Goal: Task Accomplishment & Management: Manage account settings

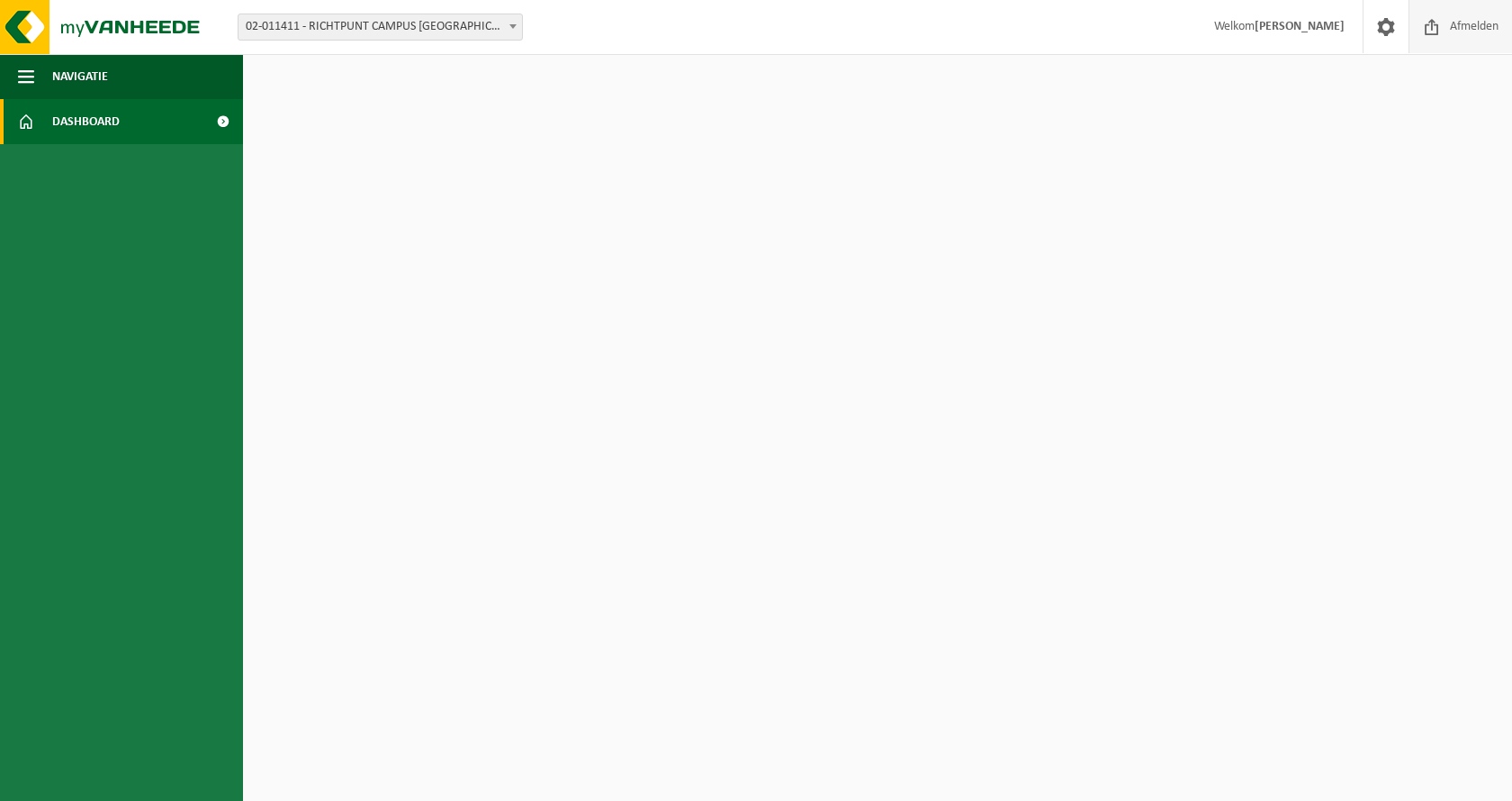
click at [1448, 28] on span "Afmelden" at bounding box center [1474, 27] width 58 height 53
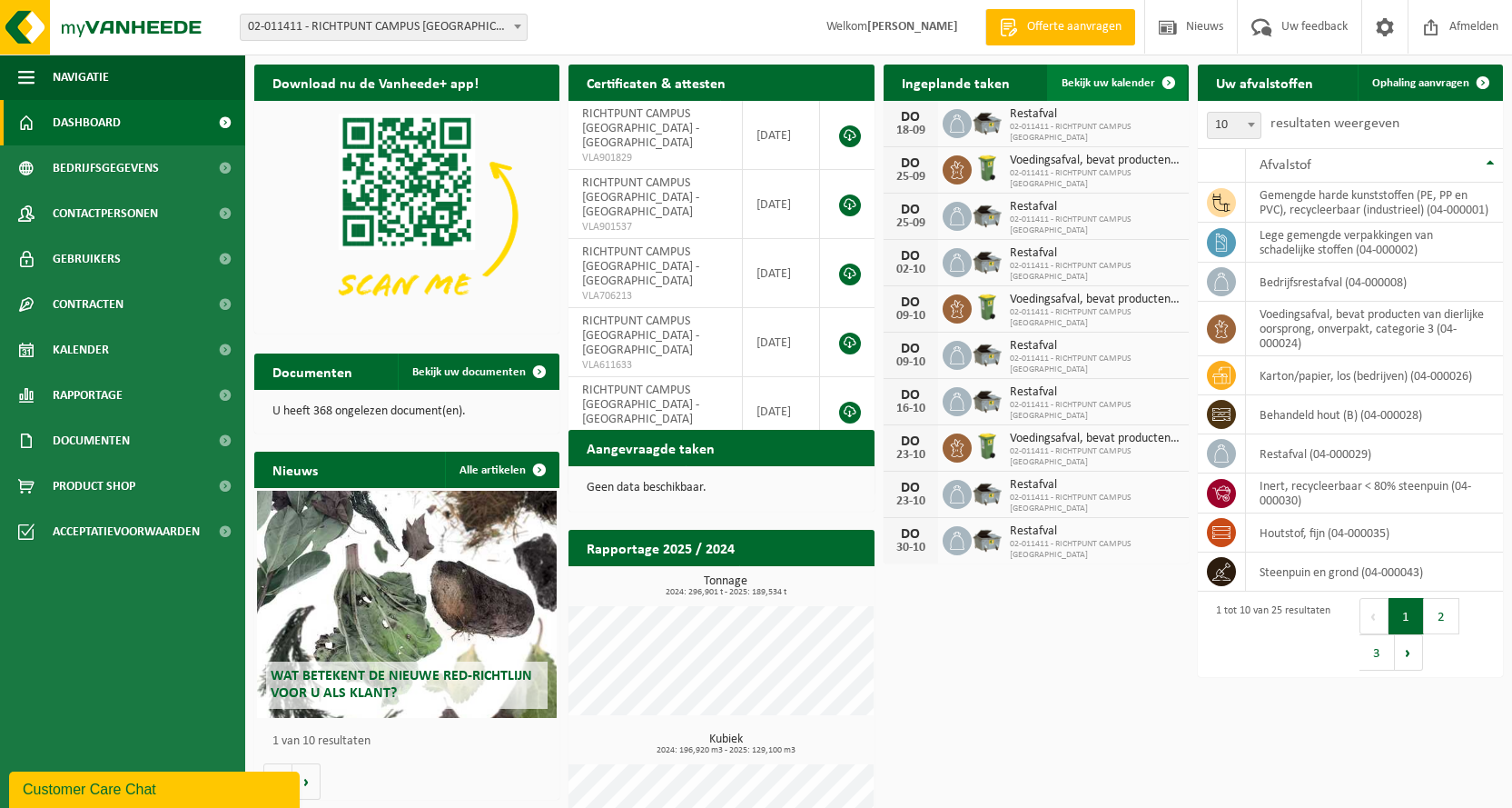
click at [1108, 82] on span "Bekijk uw kalender" at bounding box center [1108, 83] width 94 height 12
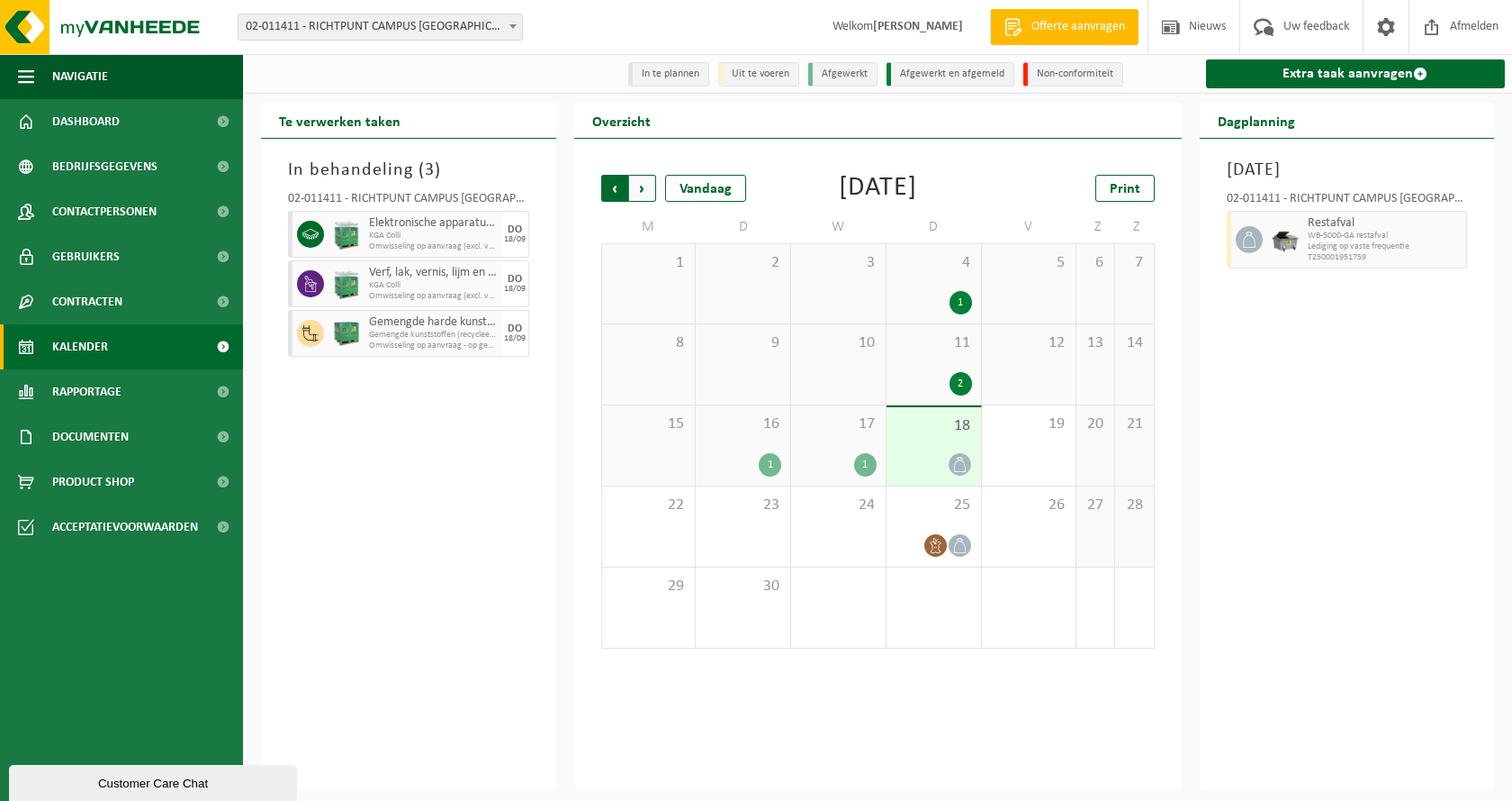
click at [641, 195] on span "Volgende" at bounding box center [642, 188] width 27 height 27
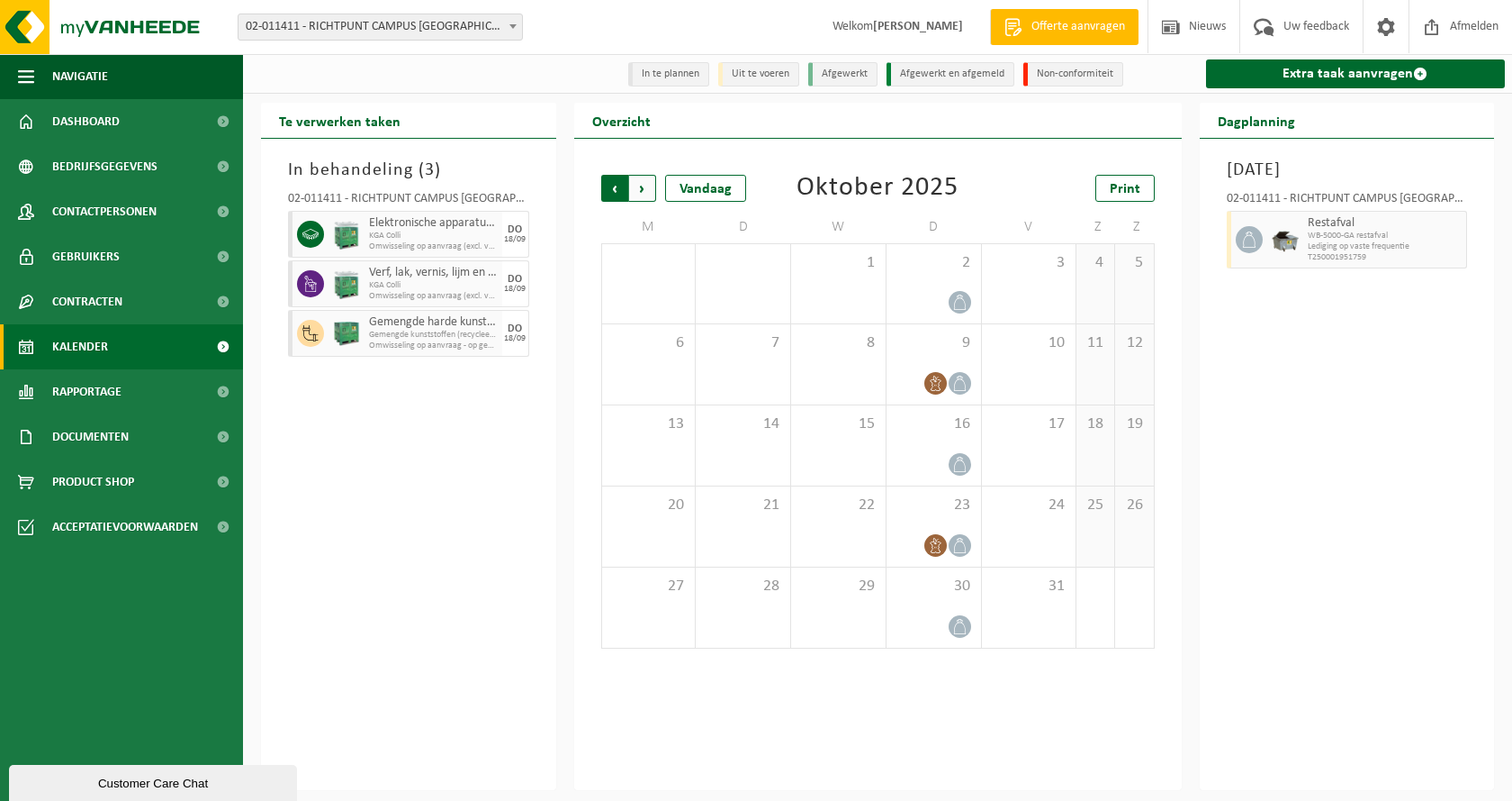
click at [641, 195] on span "Volgende" at bounding box center [642, 188] width 27 height 27
click at [610, 192] on span "Vorige" at bounding box center [614, 188] width 27 height 27
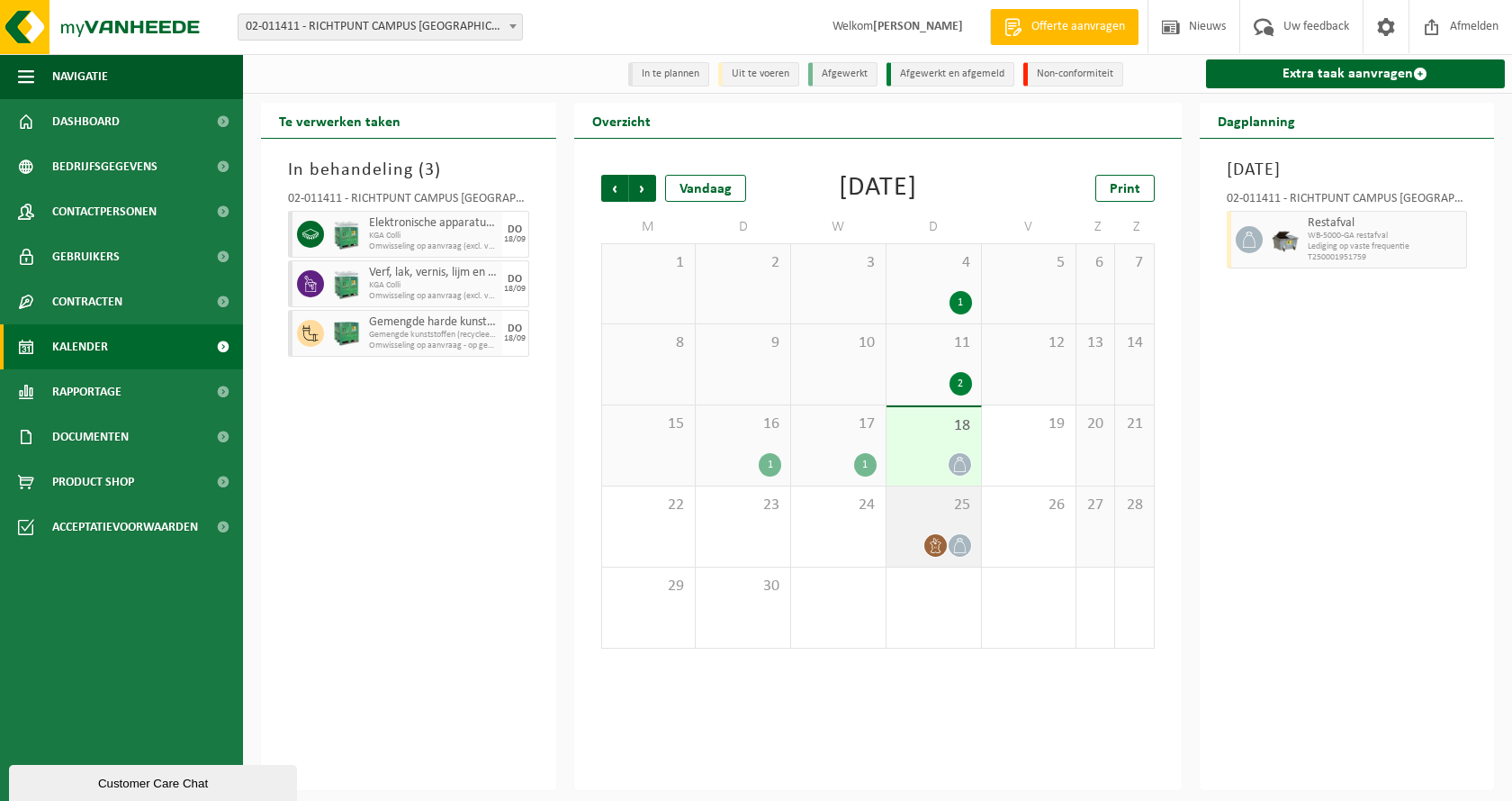
click at [931, 555] on div "25" at bounding box center [934, 526] width 95 height 80
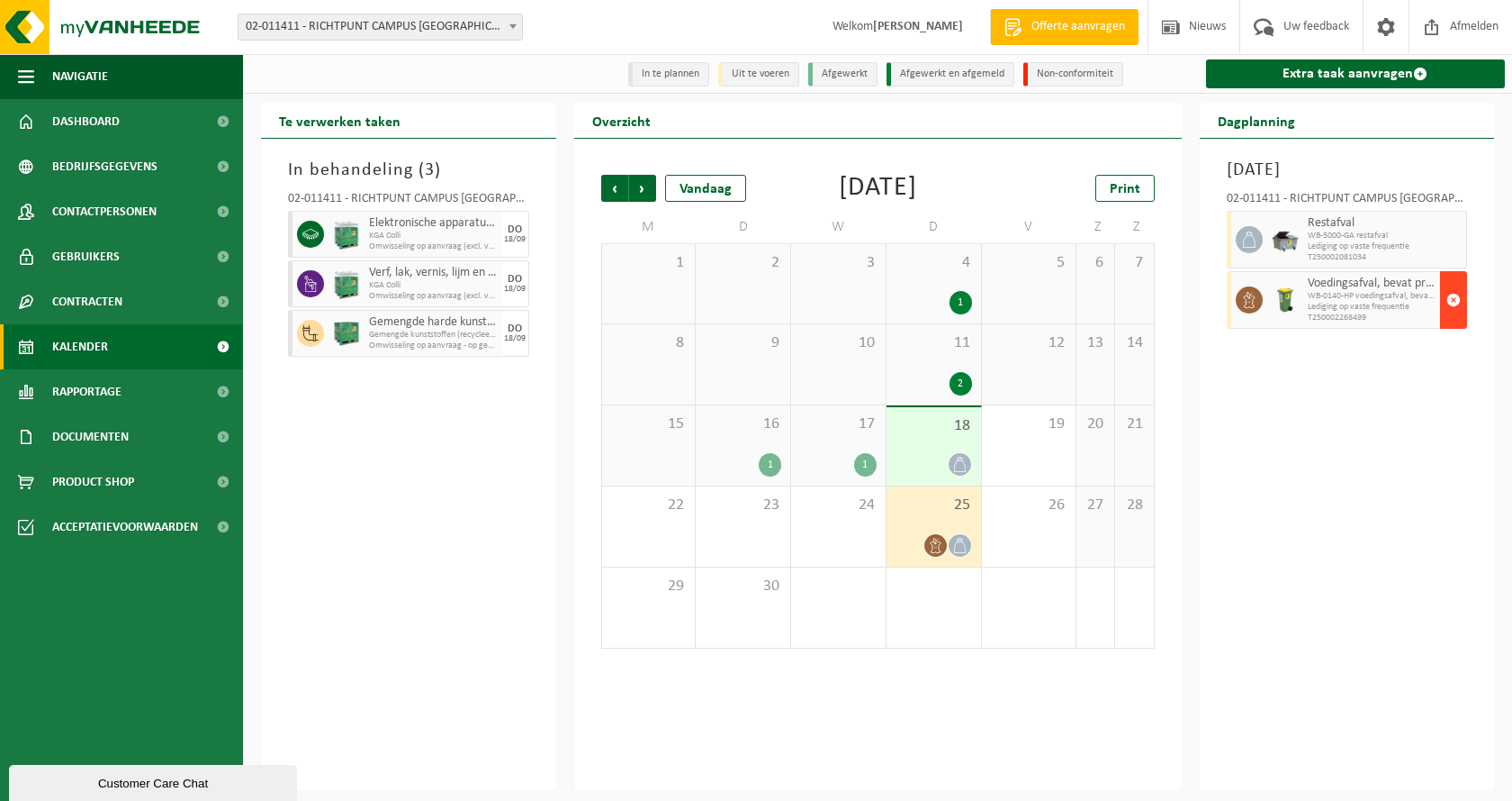
click at [1456, 318] on span "button" at bounding box center [1454, 300] width 15 height 36
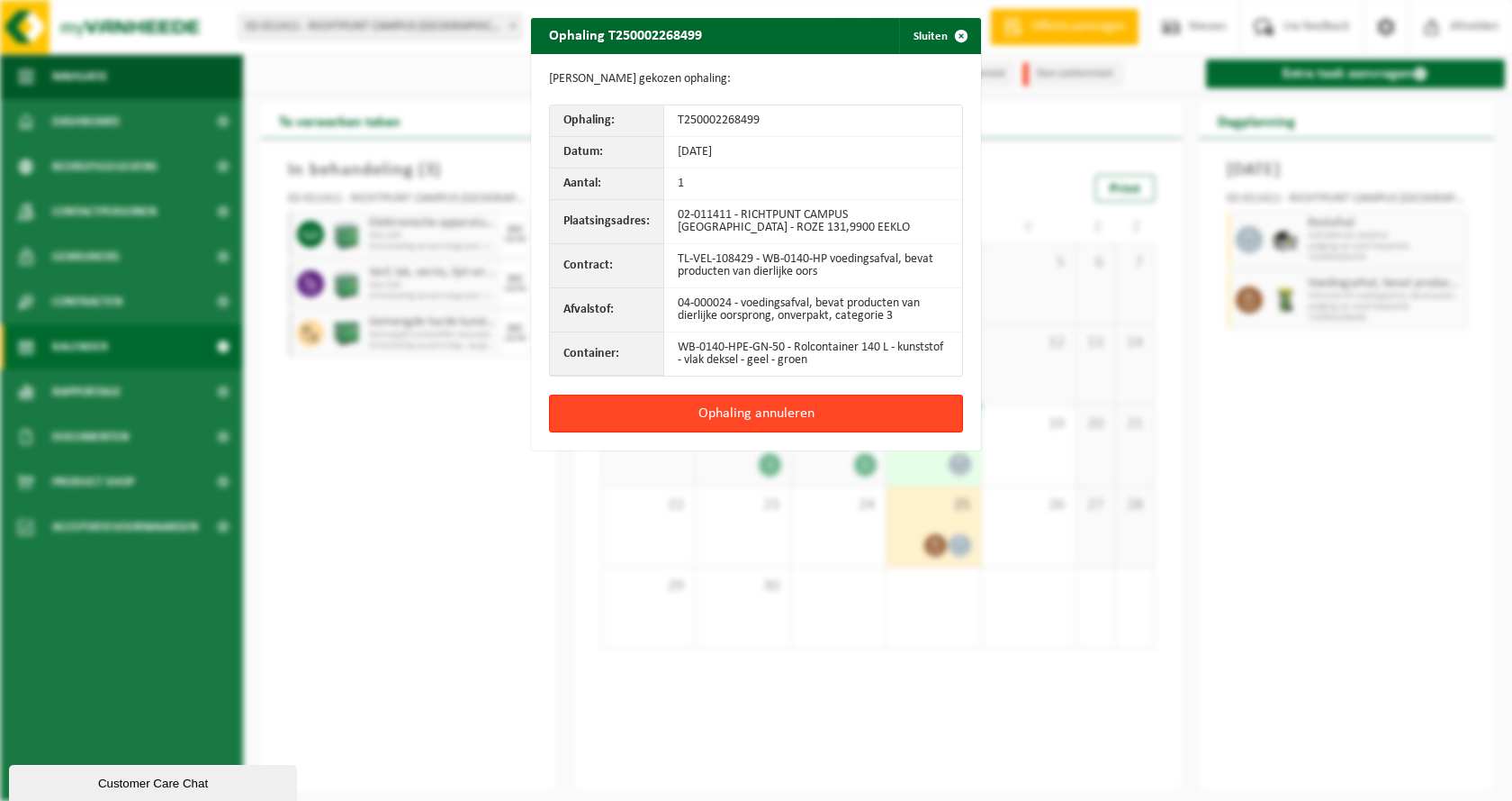
click at [828, 408] on button "Ophaling annuleren" at bounding box center [756, 413] width 414 height 38
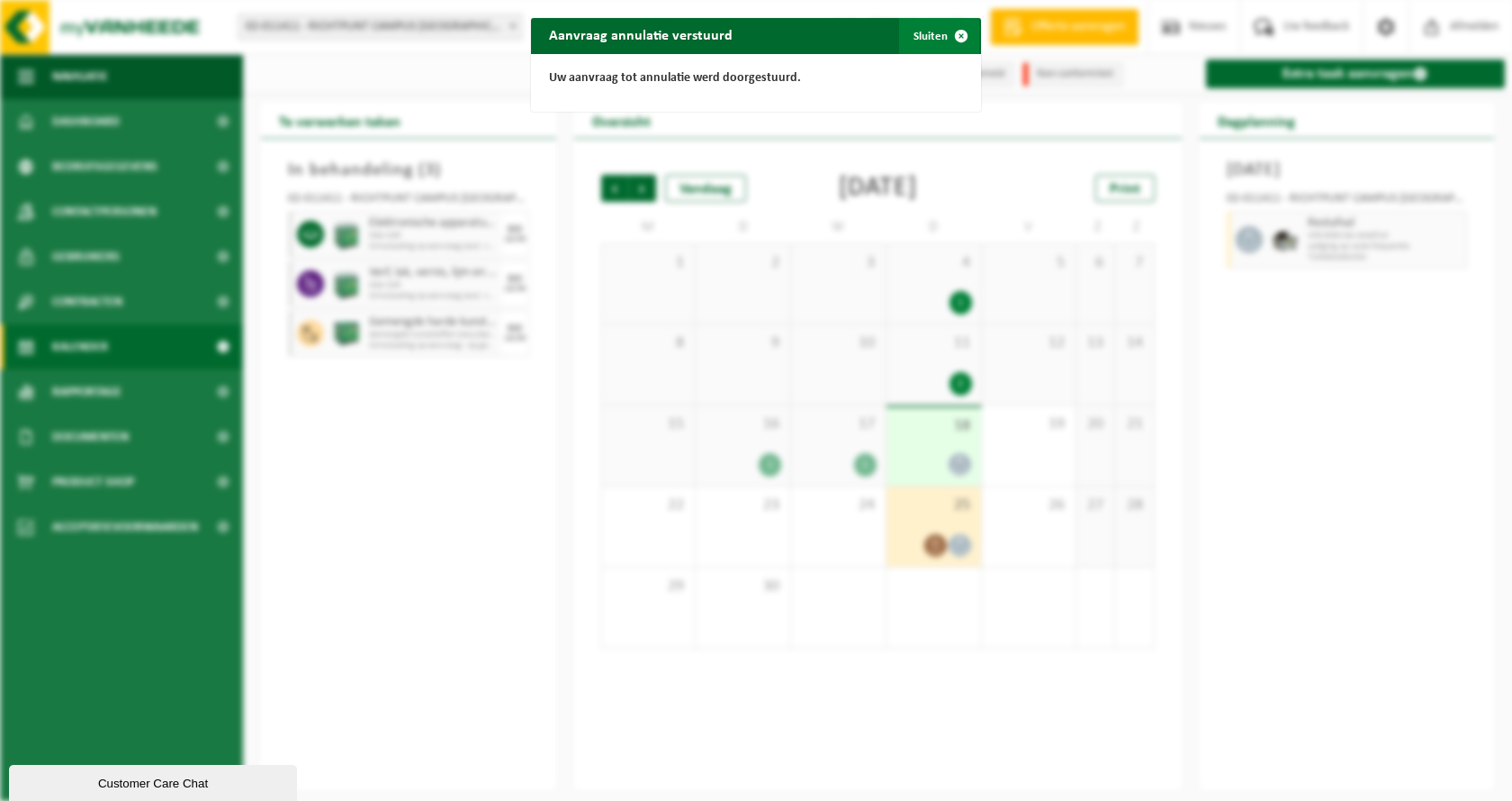
click at [934, 33] on button "Sluiten" at bounding box center [938, 36] width 80 height 36
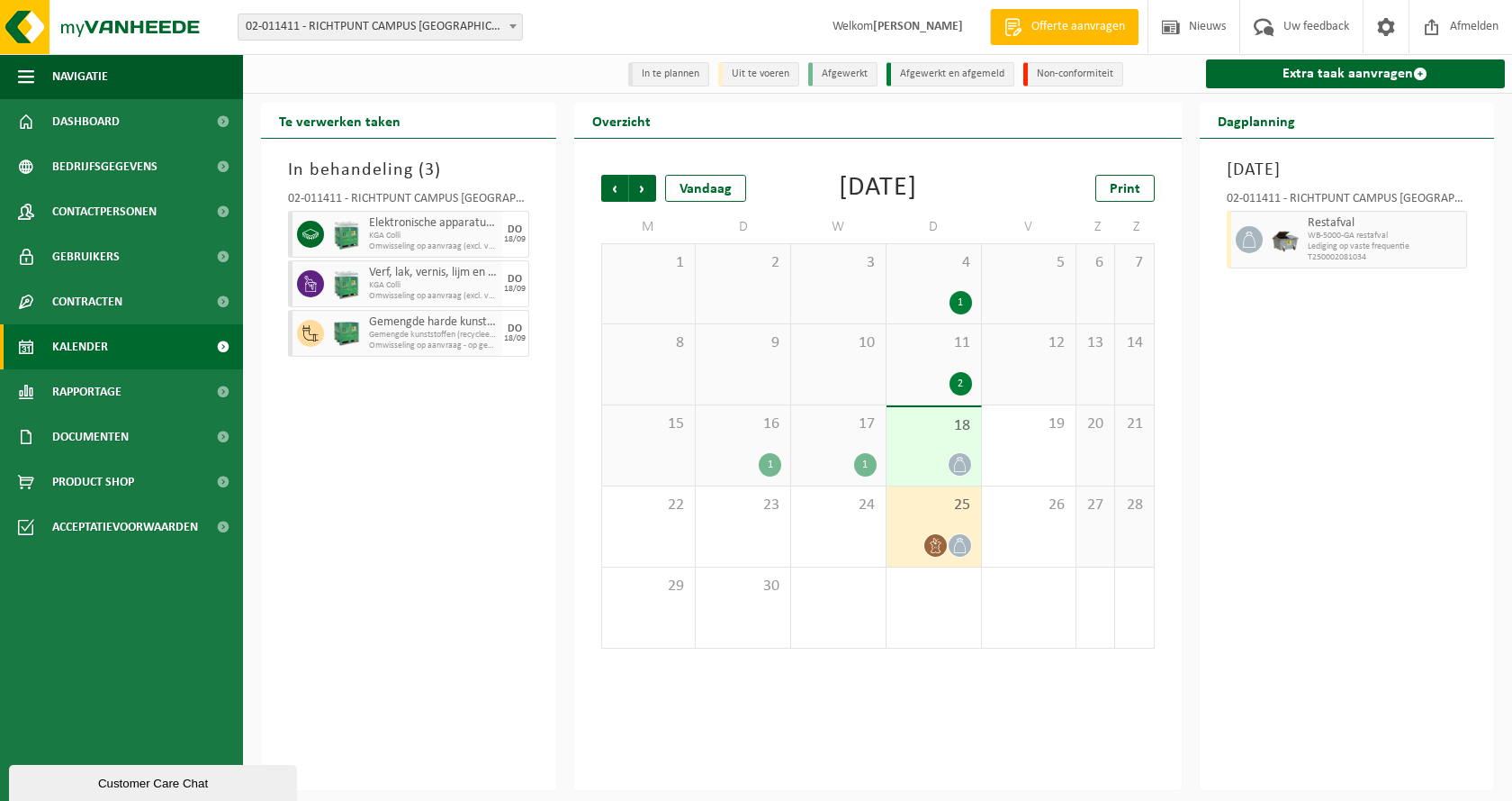
click at [913, 466] on div "18" at bounding box center [934, 446] width 95 height 78
